Goal: Transaction & Acquisition: Purchase product/service

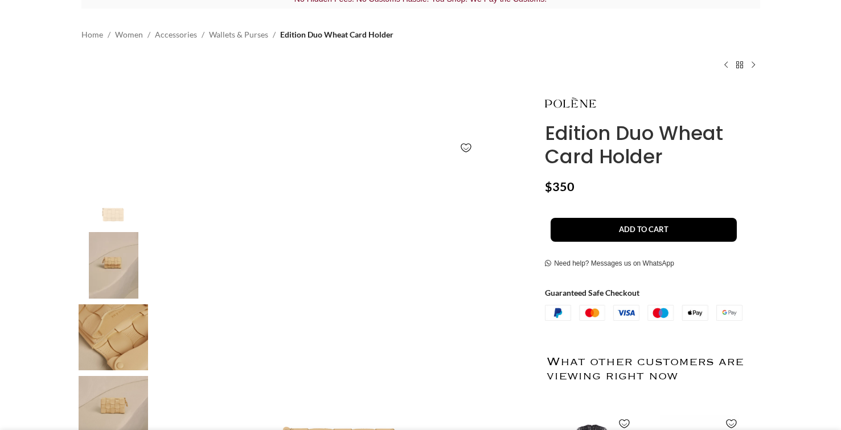
scroll to position [88, 0]
click at [117, 241] on img at bounding box center [113, 265] width 69 height 67
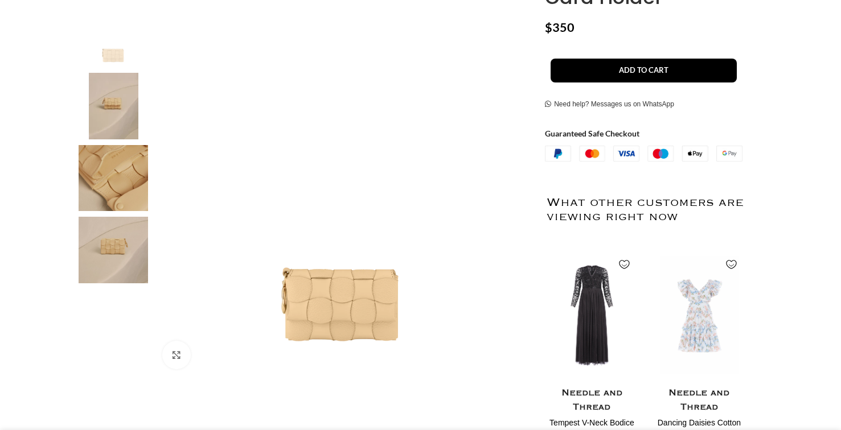
scroll to position [249, 0]
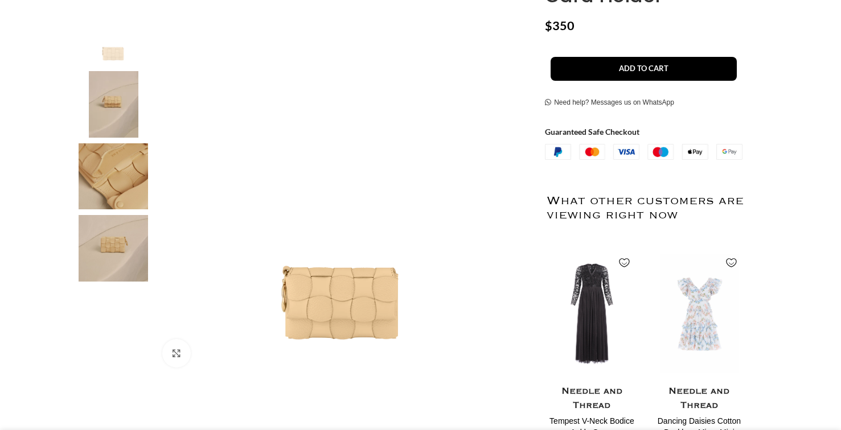
click at [117, 247] on img at bounding box center [113, 248] width 69 height 67
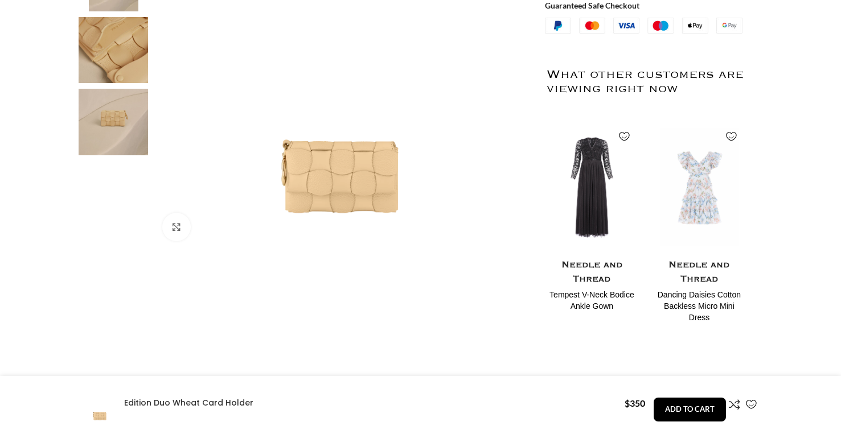
scroll to position [405, 0]
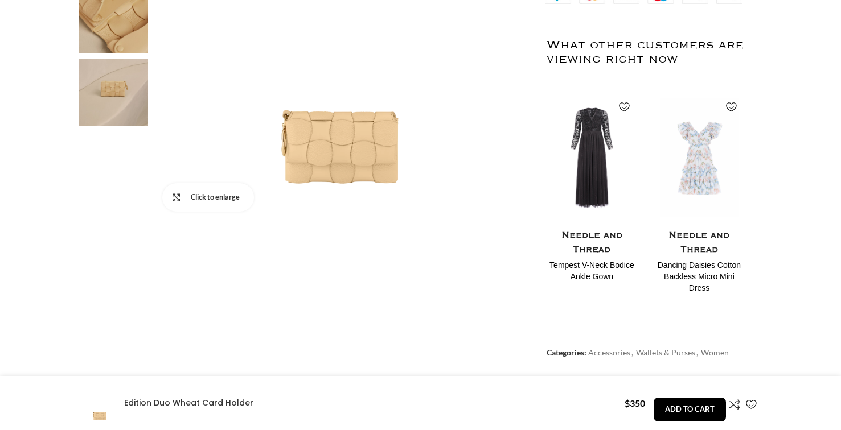
click at [180, 201] on link "Click to enlarge" at bounding box center [208, 197] width 92 height 28
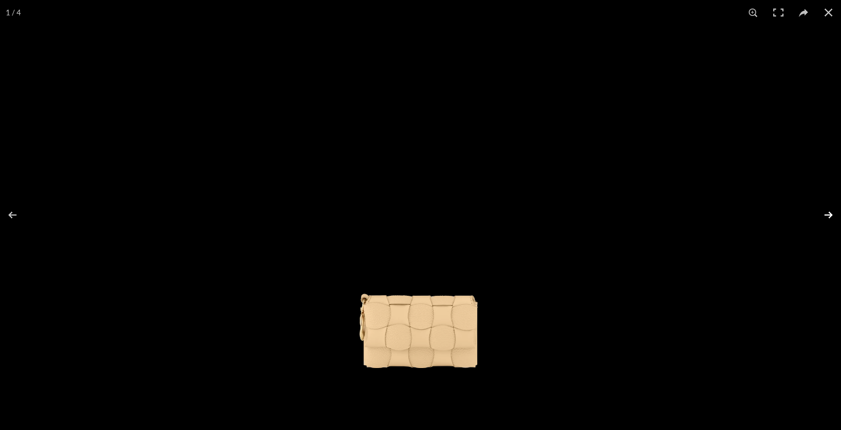
click at [826, 211] on button at bounding box center [821, 215] width 40 height 57
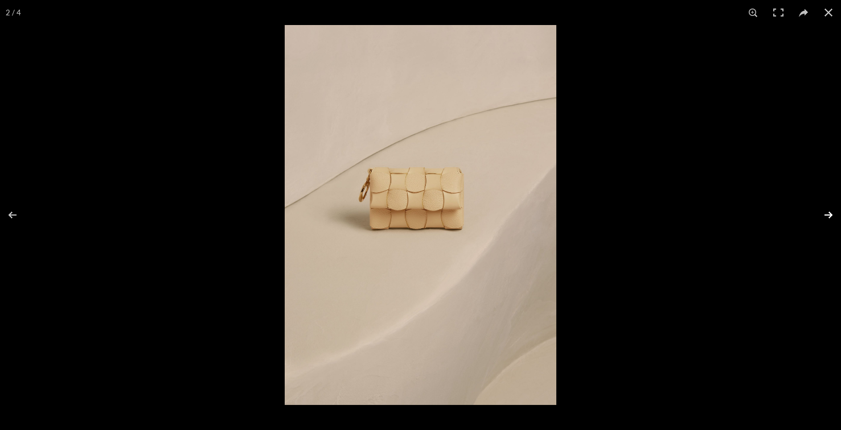
scroll to position [0, 120]
click at [826, 211] on button at bounding box center [821, 215] width 40 height 57
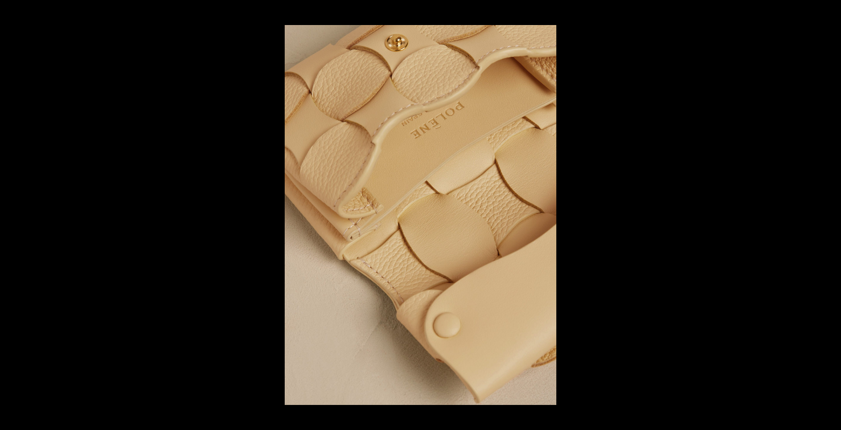
click at [826, 211] on button at bounding box center [821, 215] width 40 height 57
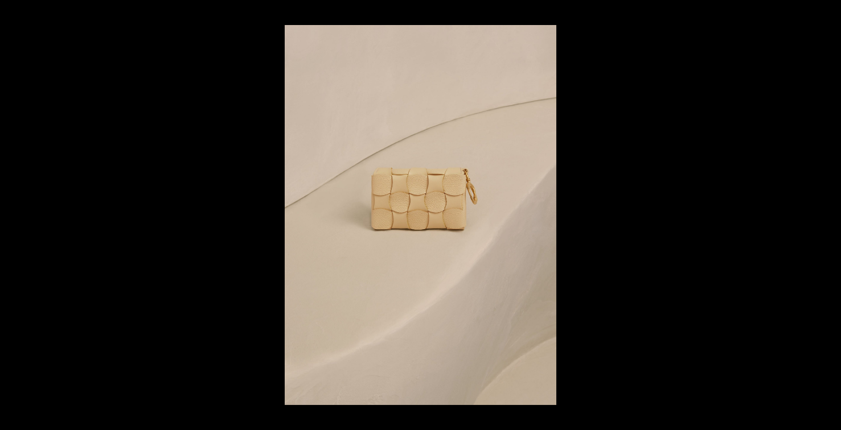
click at [826, 211] on button at bounding box center [821, 215] width 40 height 57
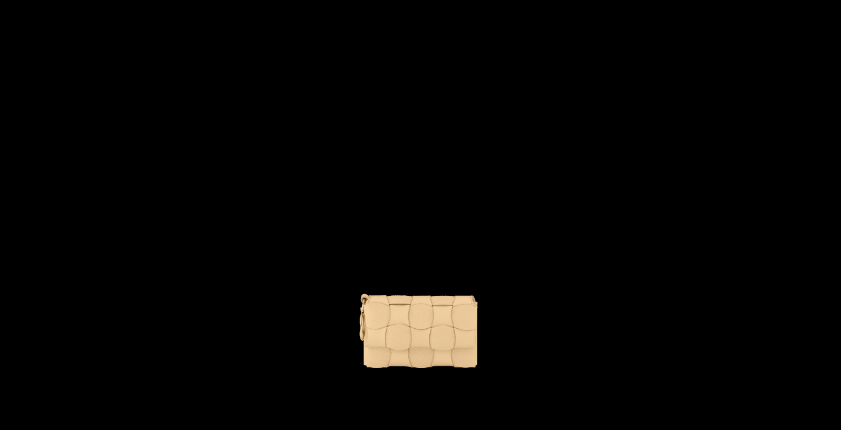
click at [826, 211] on button at bounding box center [821, 215] width 40 height 57
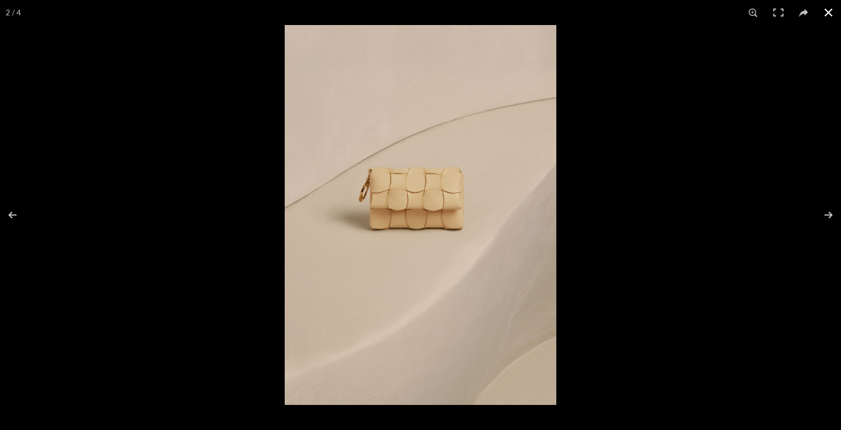
click at [833, 15] on button at bounding box center [828, 12] width 25 height 25
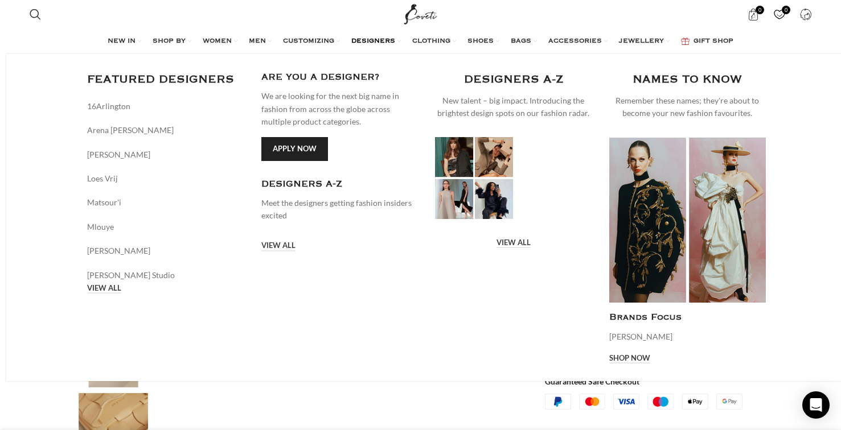
scroll to position [0, 240]
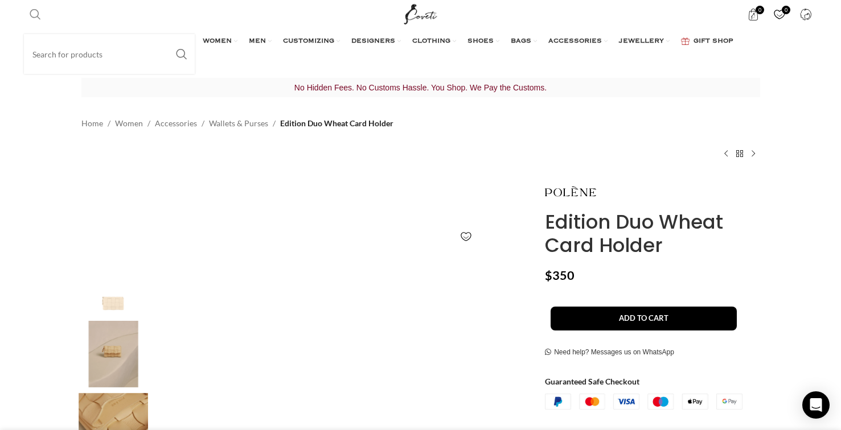
click at [34, 17] on span "Search" at bounding box center [35, 14] width 11 height 11
click at [52, 43] on input "Search" at bounding box center [109, 54] width 171 height 40
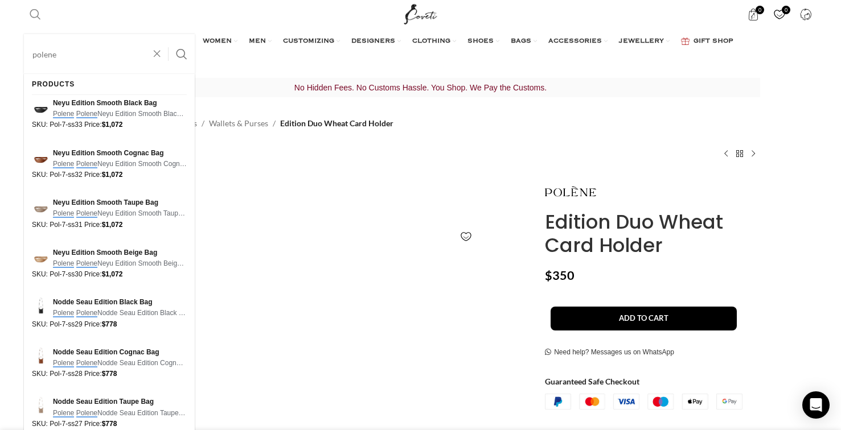
type input "polene"
click at [181, 54] on button "Search" at bounding box center [182, 54] width 26 height 40
